Goal: Navigation & Orientation: Understand site structure

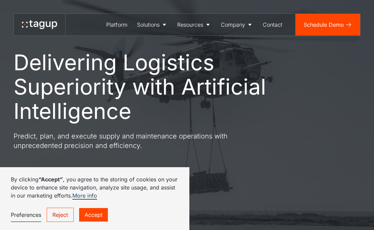
click at [88, 211] on link "Accept" at bounding box center [93, 215] width 29 height 14
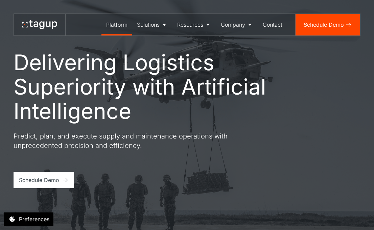
click at [120, 25] on div "Platform" at bounding box center [116, 25] width 21 height 8
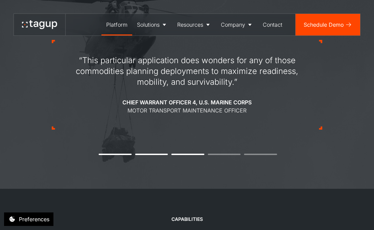
scroll to position [710, 0]
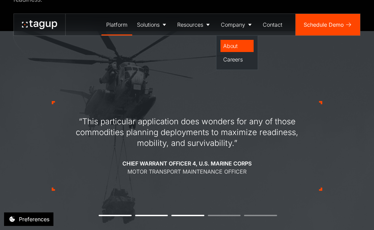
click at [231, 48] on div "About" at bounding box center [237, 46] width 28 height 8
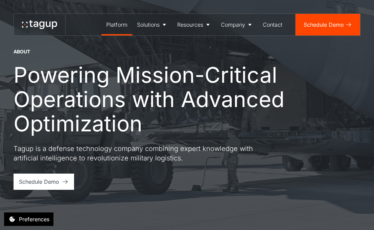
click at [116, 27] on div "Platform" at bounding box center [116, 25] width 21 height 8
